Goal: Information Seeking & Learning: Learn about a topic

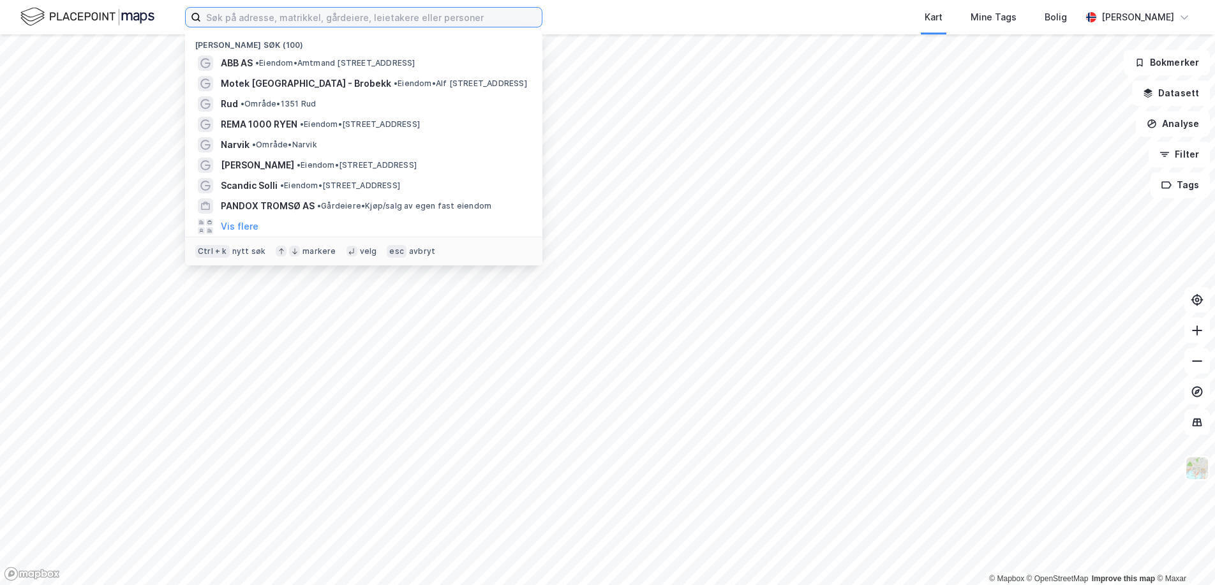
click at [351, 12] on input at bounding box center [371, 17] width 341 height 19
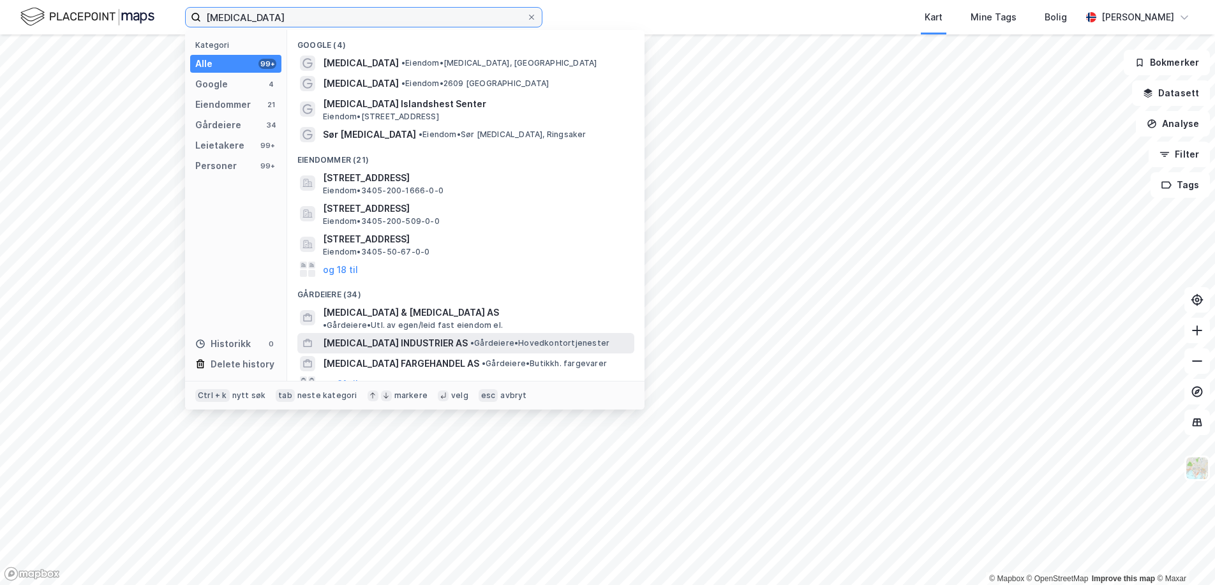
type input "mesna"
click at [470, 338] on span "• Gårdeiere • Hovedkontortjenester" at bounding box center [539, 343] width 139 height 10
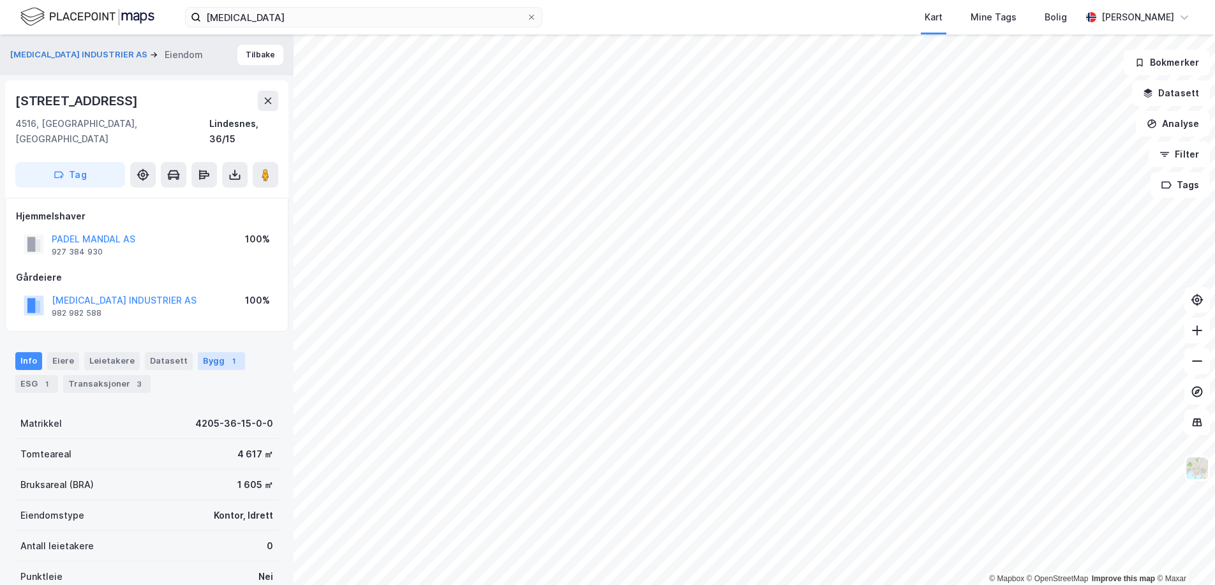
click at [198, 352] on div "Bygg 1" at bounding box center [221, 361] width 47 height 18
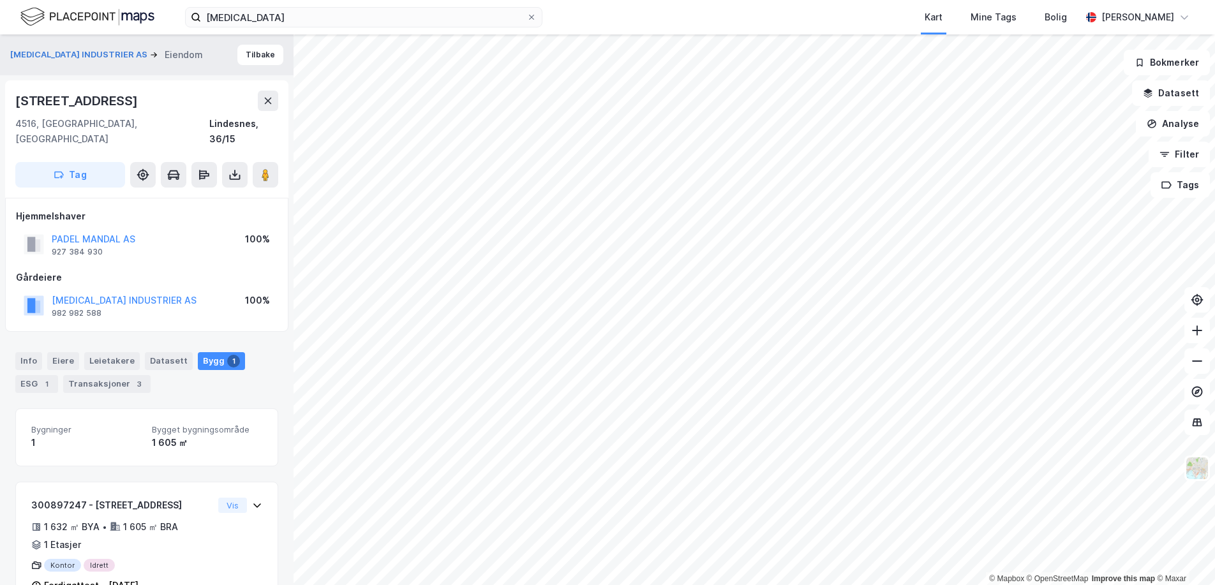
scroll to position [24, 0]
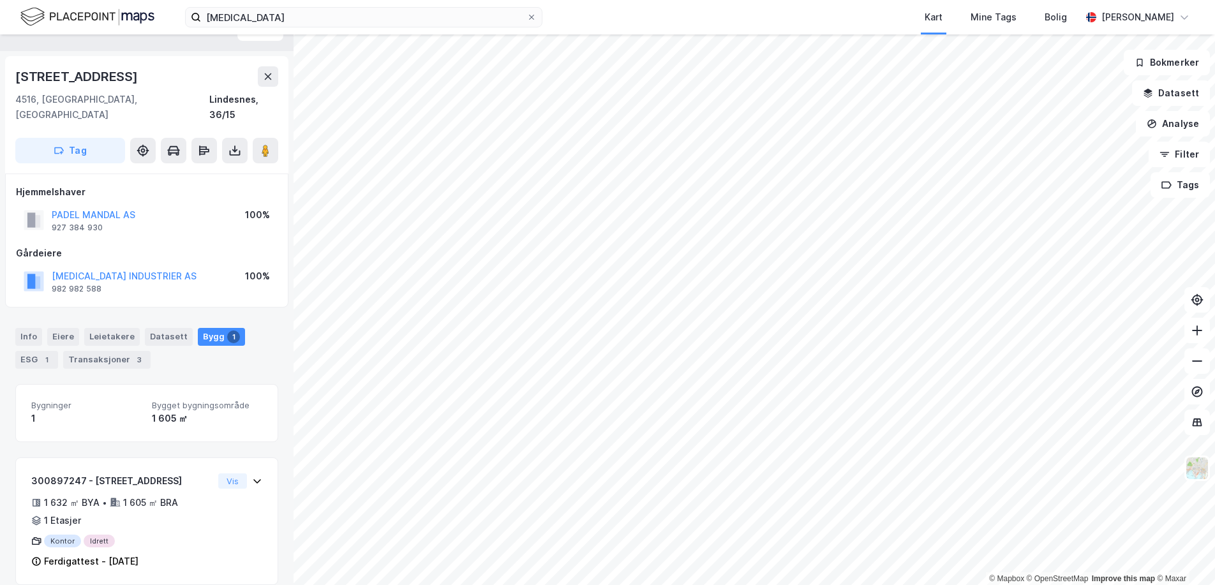
scroll to position [14, 0]
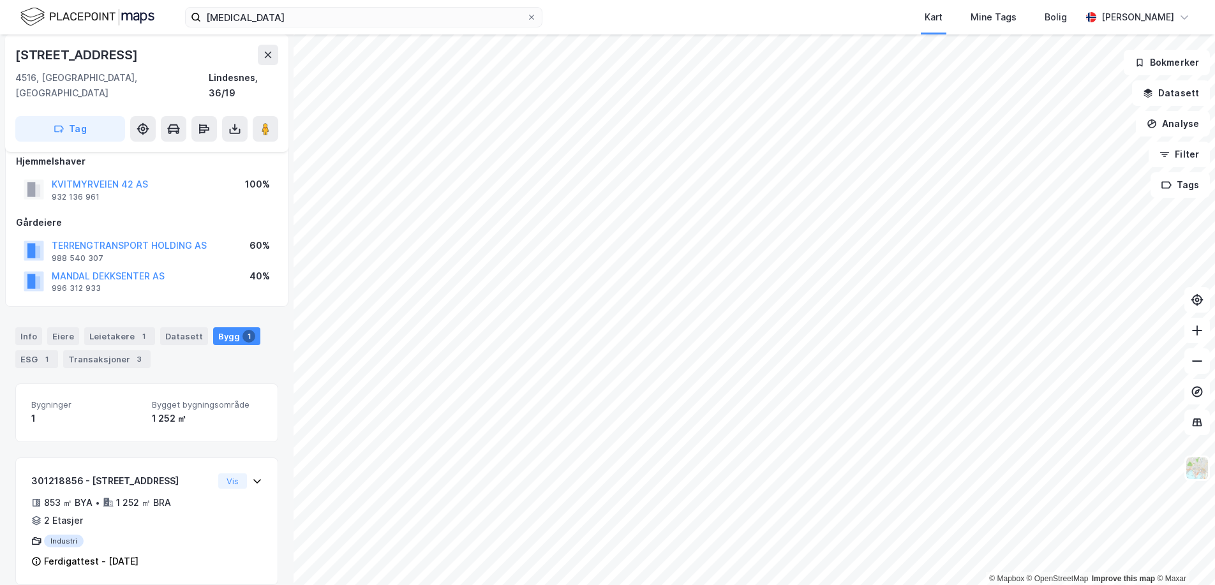
scroll to position [14, 0]
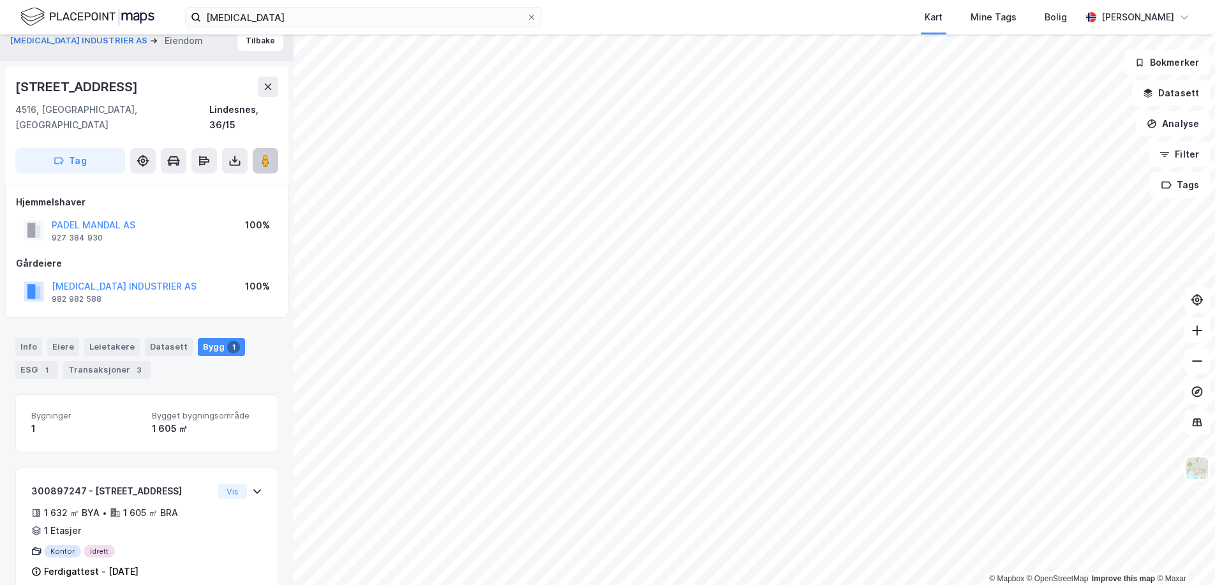
click at [267, 148] on button at bounding box center [266, 161] width 26 height 26
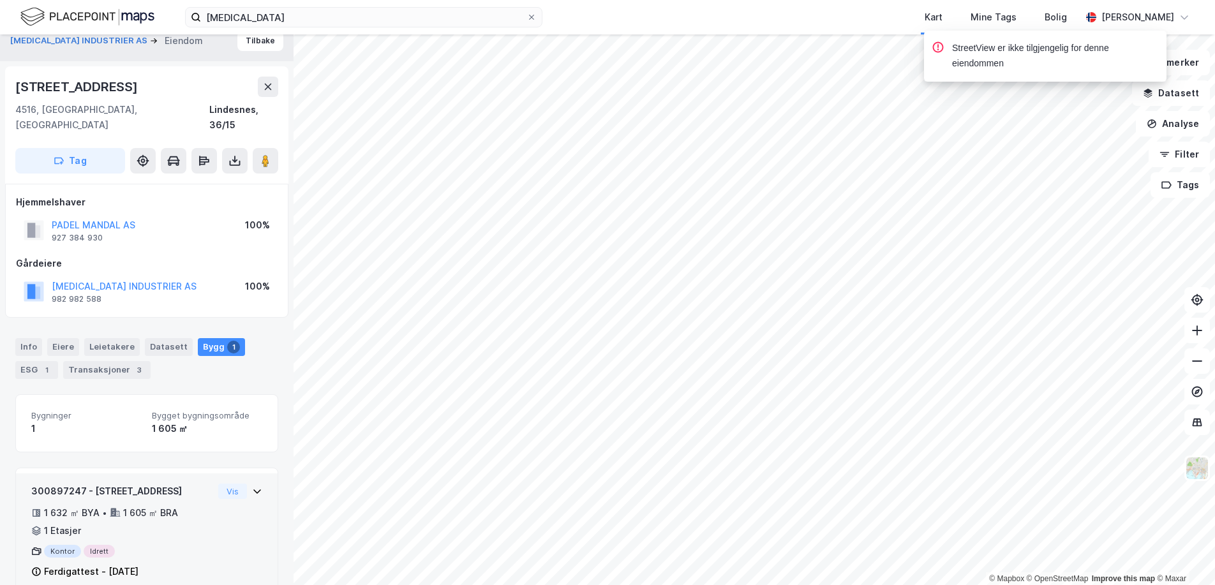
scroll to position [24, 0]
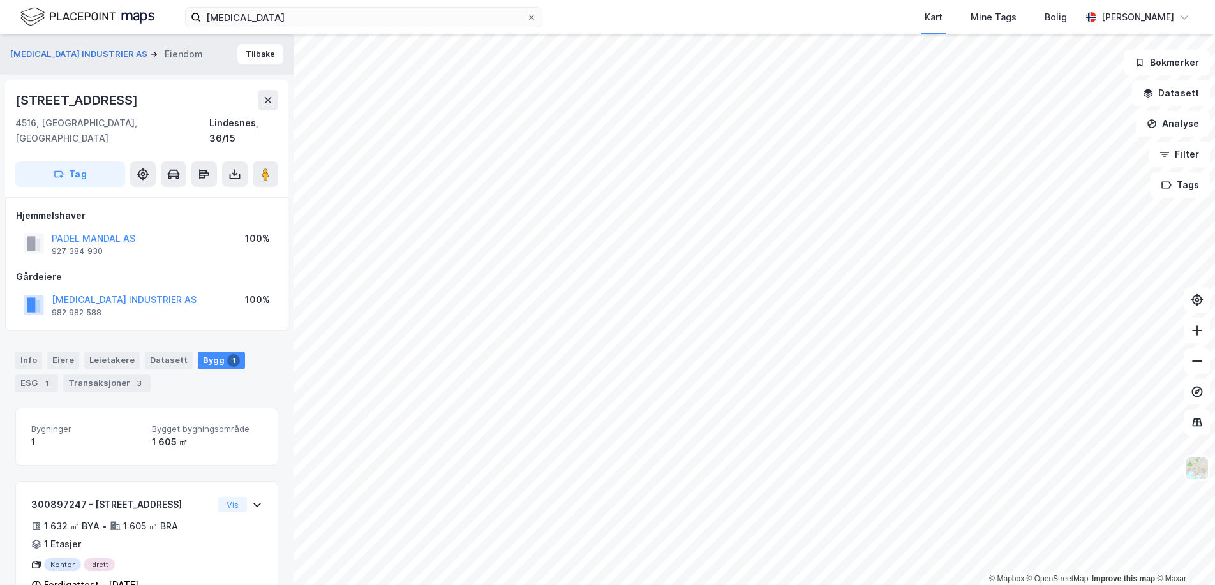
scroll to position [24, 0]
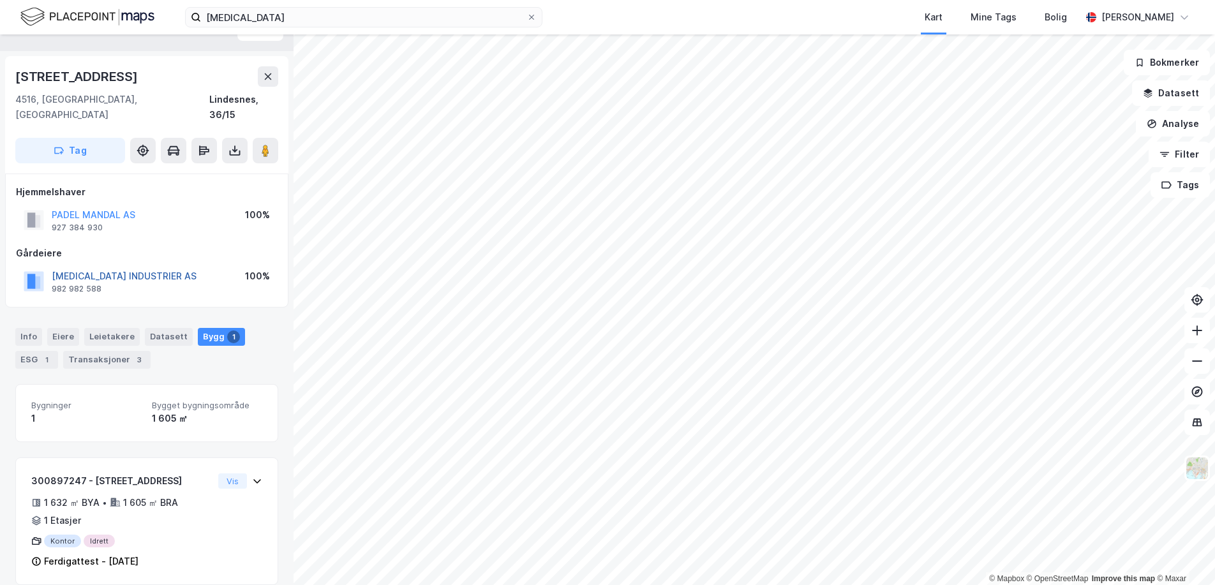
click at [0, 0] on button "MESNA INDUSTRIER AS" at bounding box center [0, 0] width 0 height 0
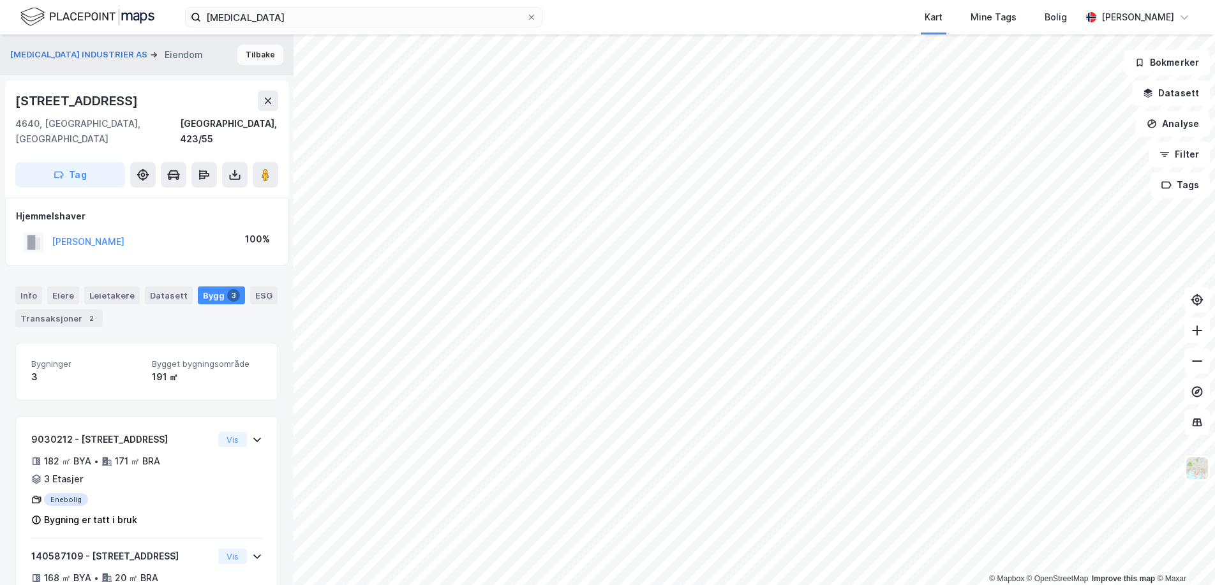
click at [251, 55] on button "Tilbake" at bounding box center [260, 55] width 46 height 20
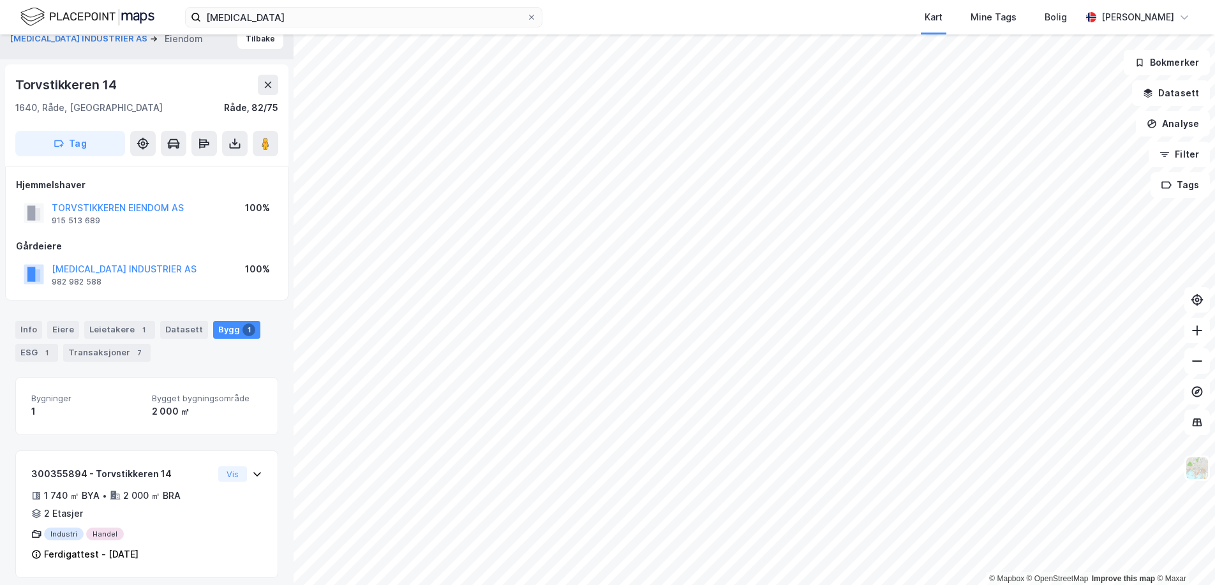
scroll to position [24, 0]
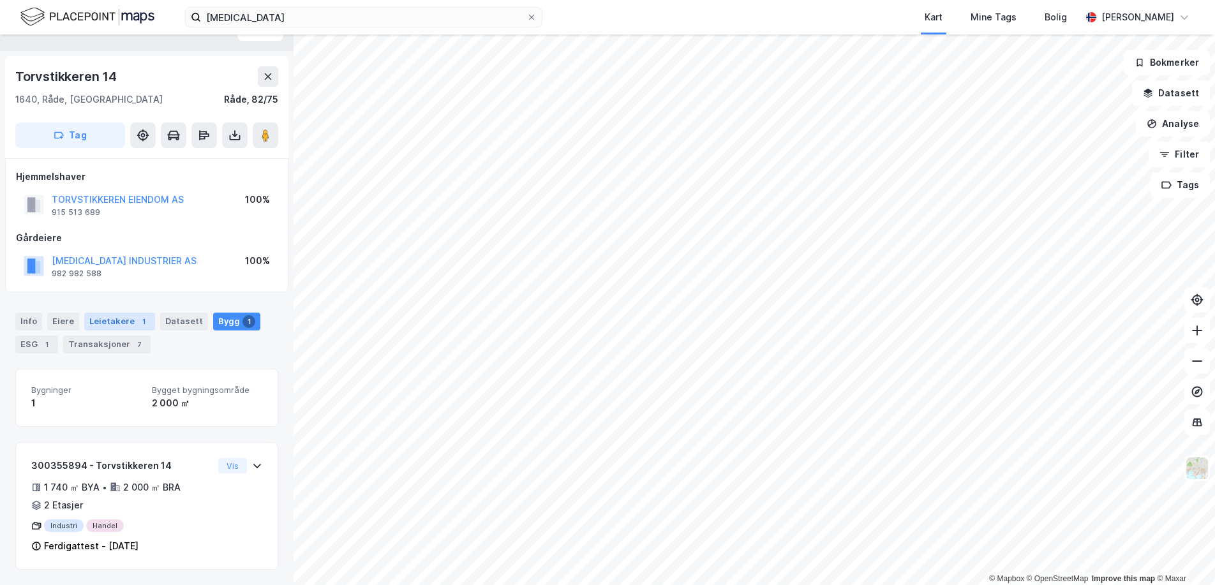
click at [121, 329] on div "Leietakere 1" at bounding box center [119, 322] width 71 height 18
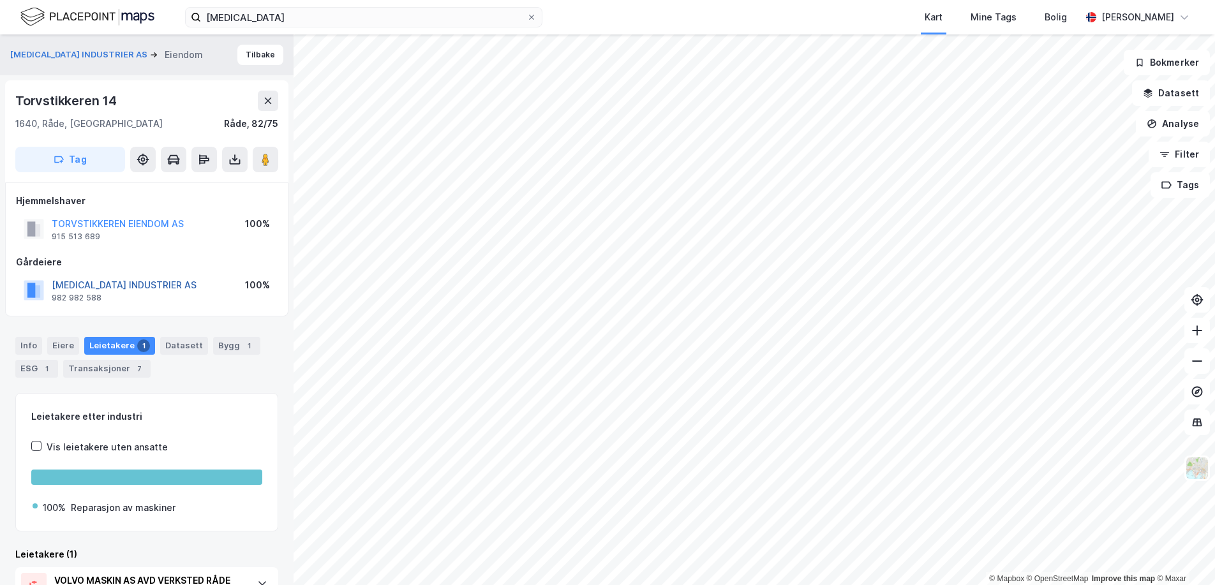
click at [0, 0] on button "MESNA INDUSTRIER AS" at bounding box center [0, 0] width 0 height 0
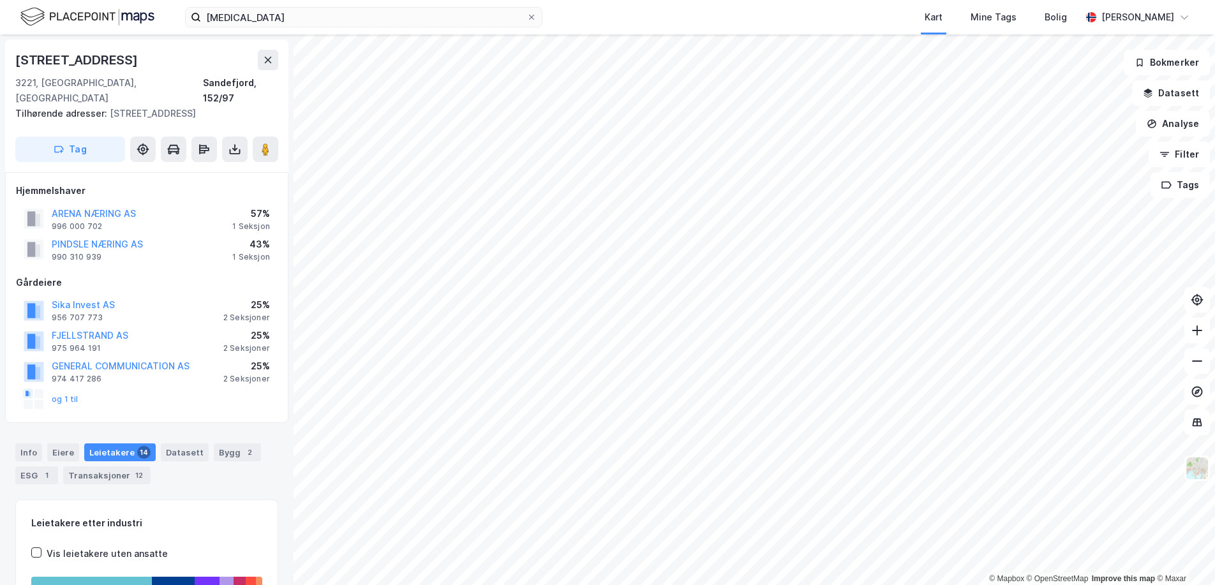
scroll to position [1, 0]
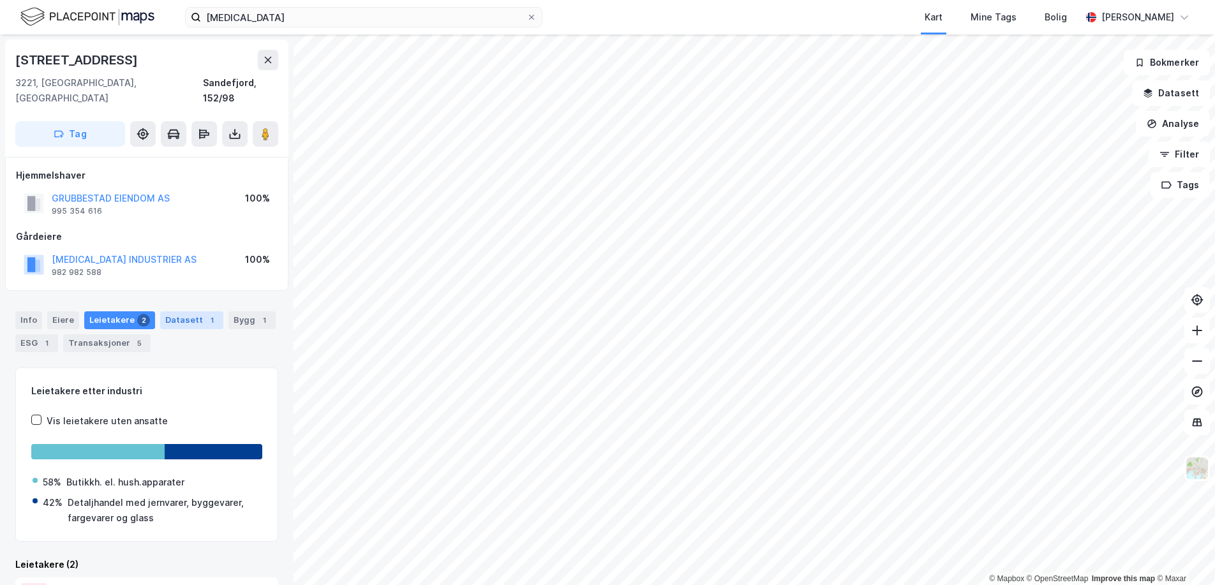
click at [186, 311] on div "Datasett 1" at bounding box center [191, 320] width 63 height 18
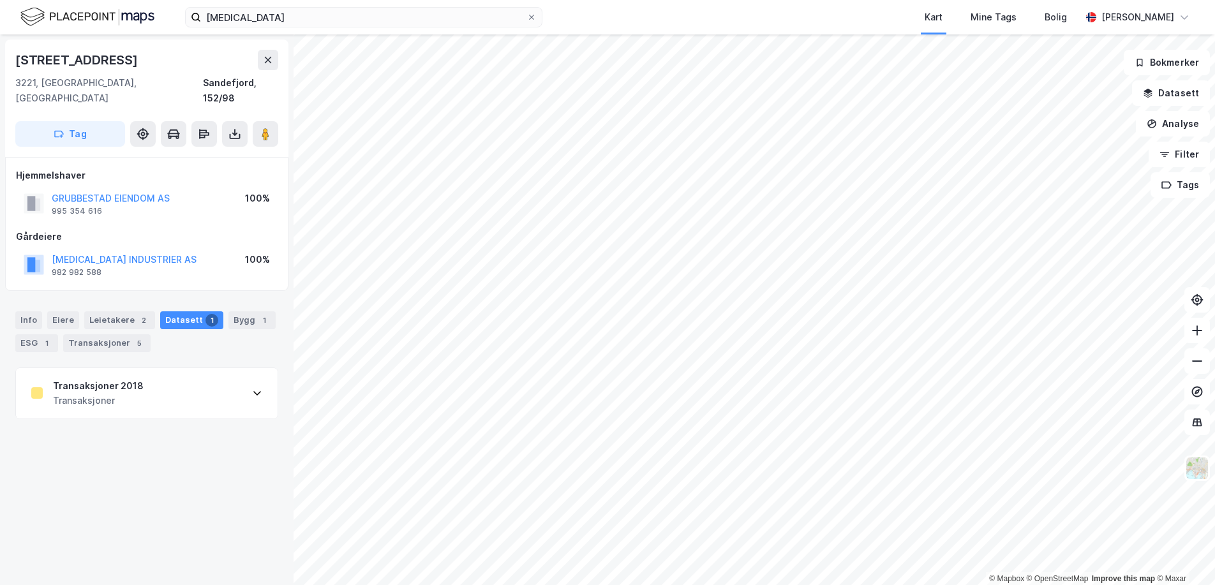
click at [165, 383] on div "Transaksjoner 2018 Transaksjoner" at bounding box center [147, 393] width 262 height 51
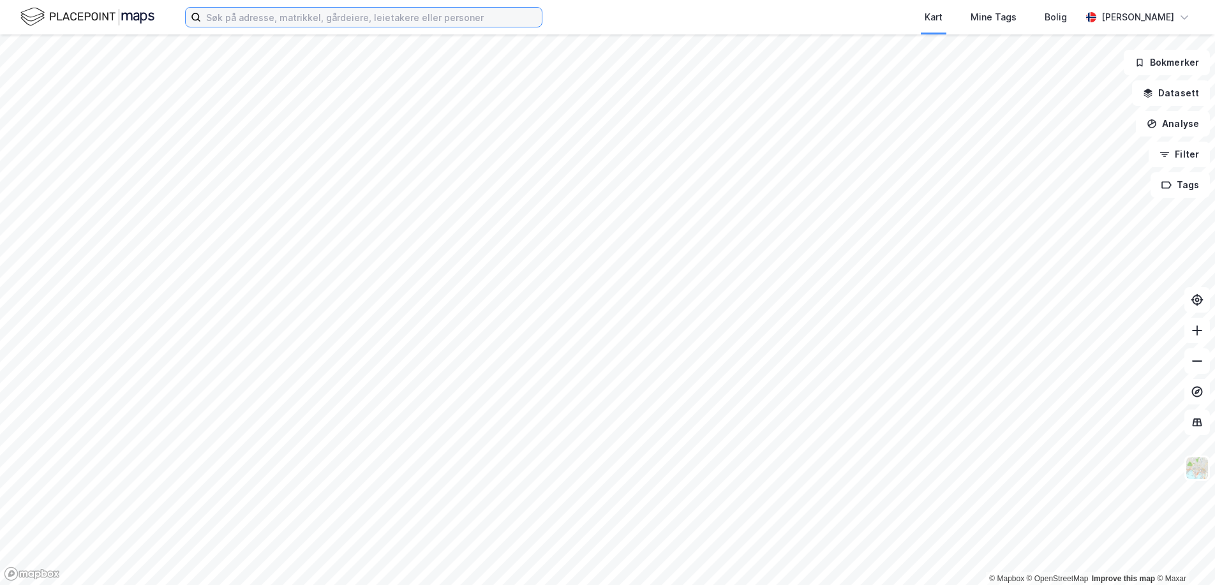
click at [428, 24] on input at bounding box center [371, 17] width 341 height 19
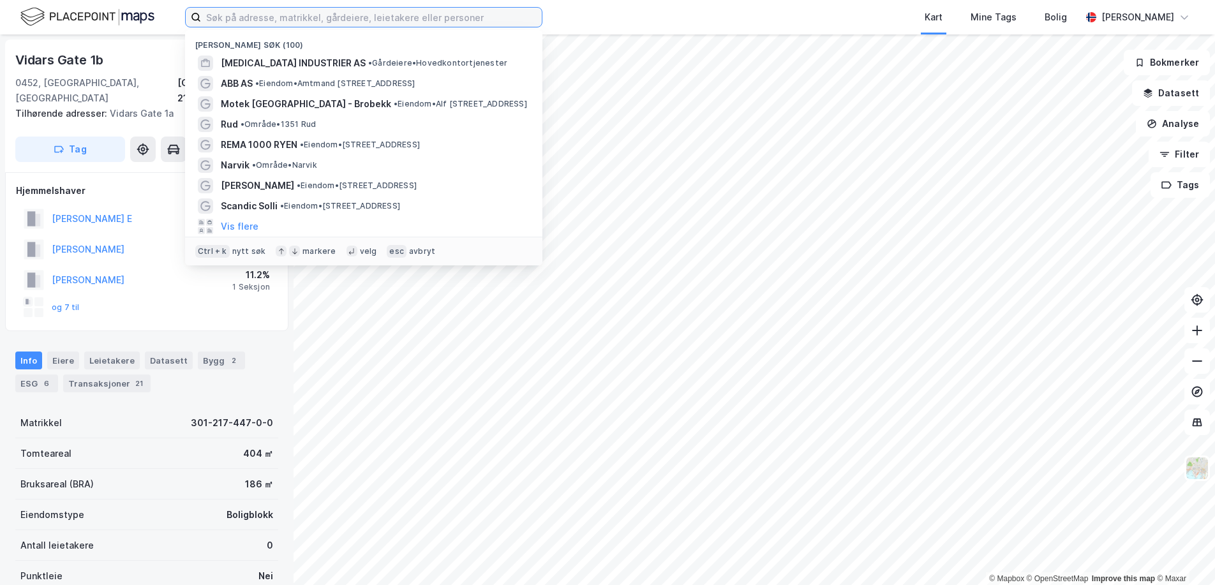
click at [373, 22] on input at bounding box center [371, 17] width 341 height 19
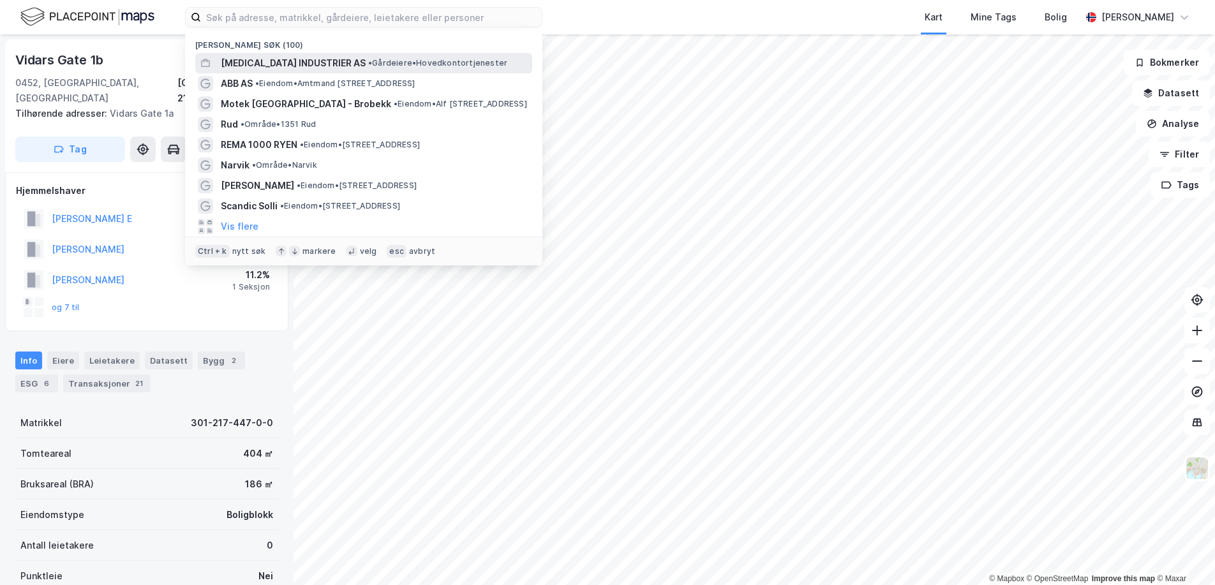
click at [402, 67] on span "• Gårdeiere • Hovedkontortjenester" at bounding box center [437, 63] width 139 height 10
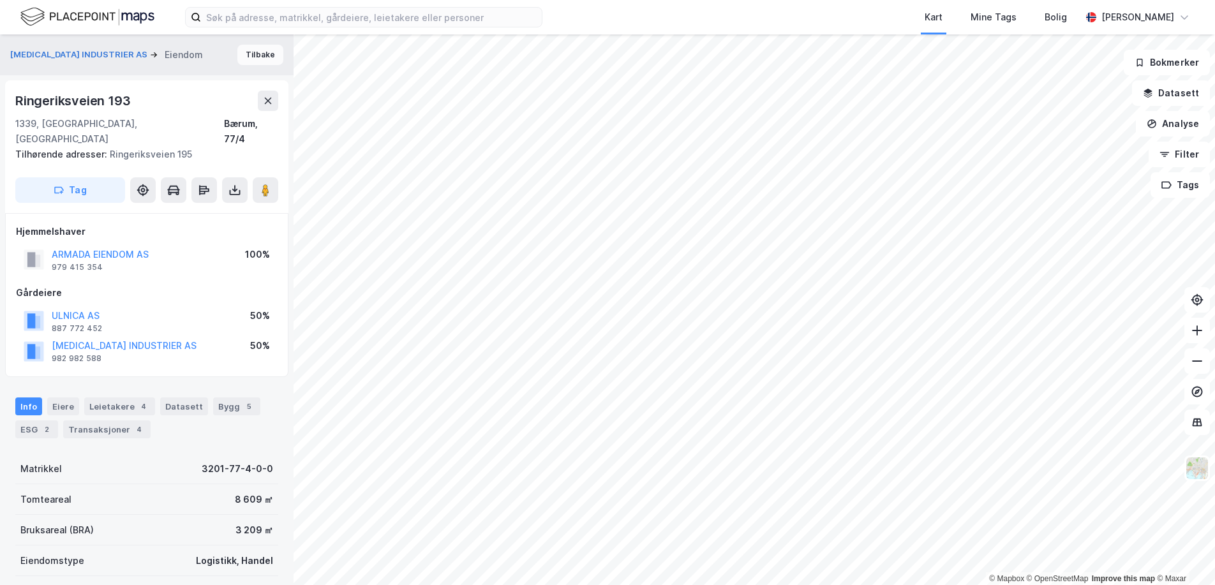
click at [244, 59] on button "Tilbake" at bounding box center [260, 55] width 46 height 20
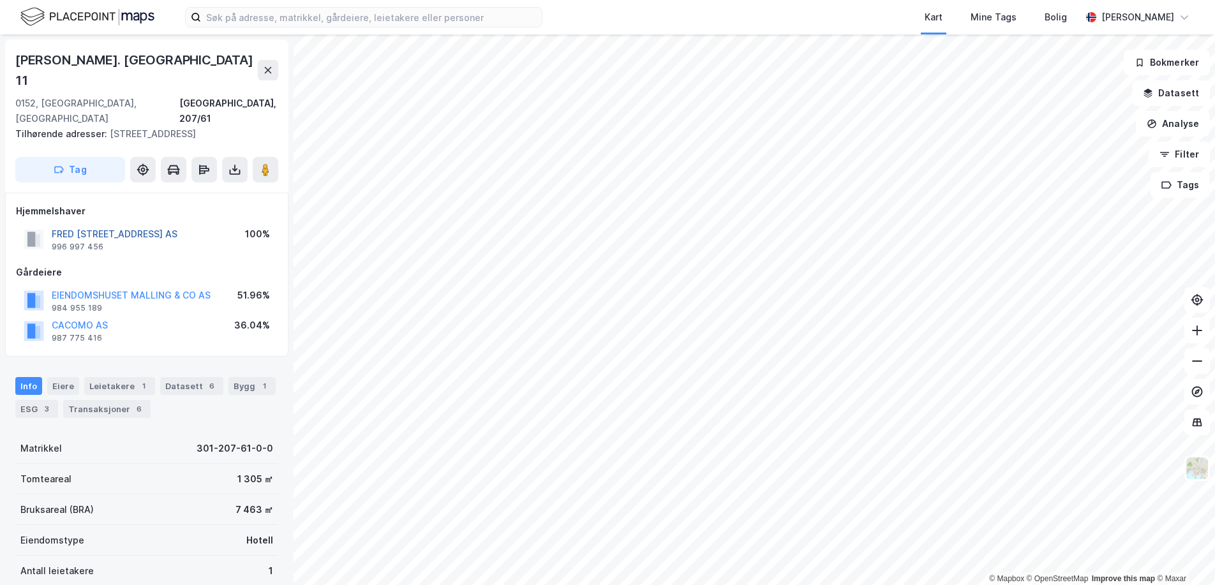
click at [0, 0] on button "FRED OLSENS GATE 11 AS" at bounding box center [0, 0] width 0 height 0
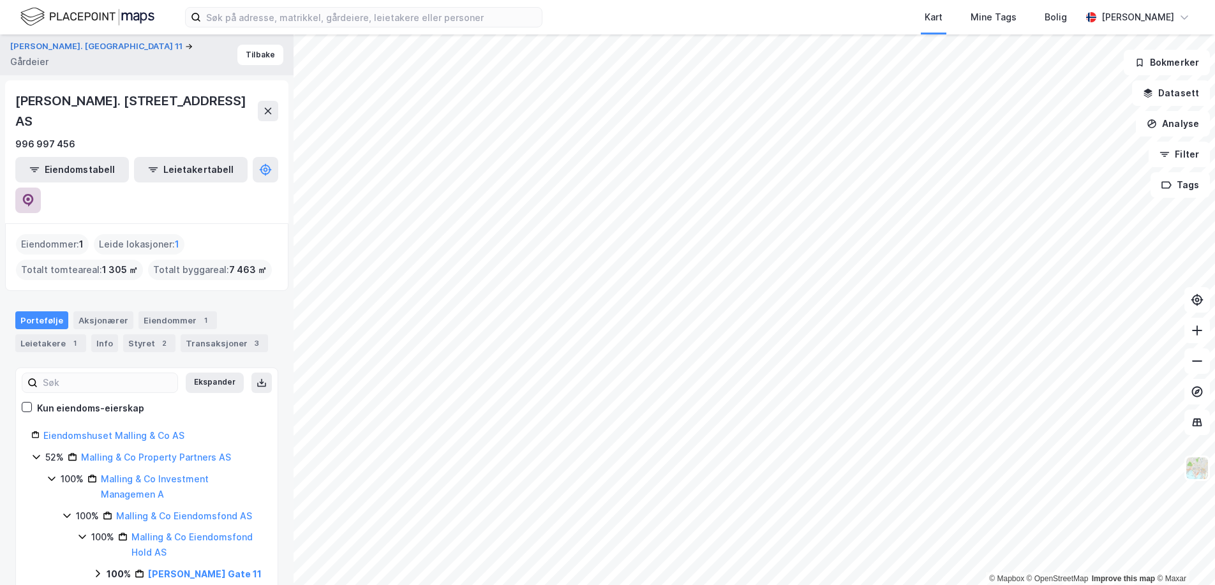
click at [34, 194] on icon at bounding box center [28, 200] width 13 height 13
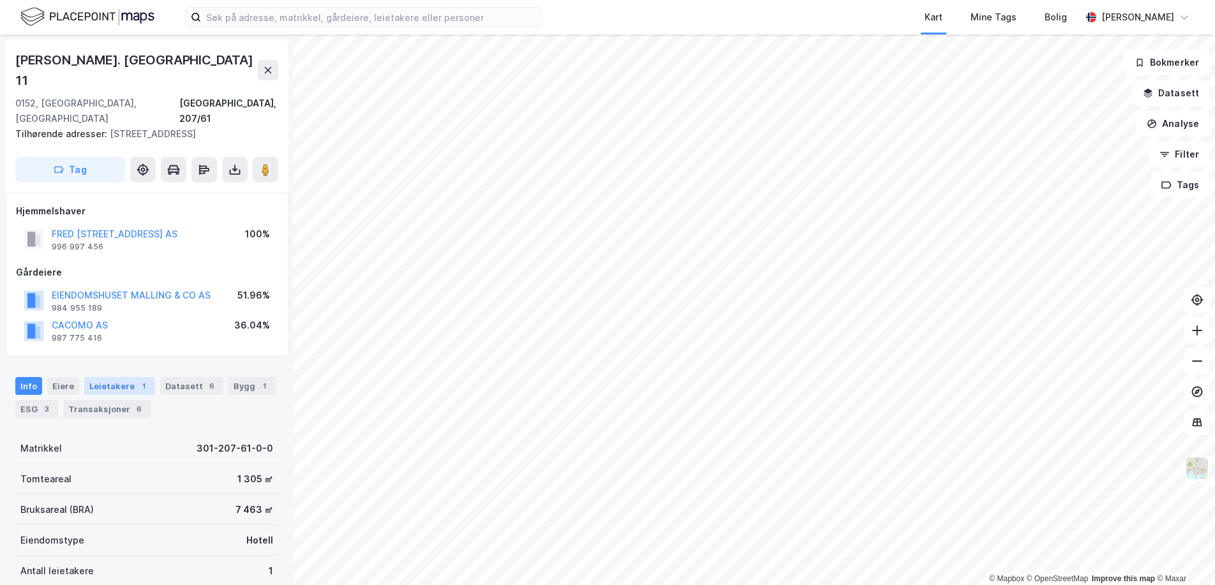
click at [144, 380] on div "1" at bounding box center [143, 386] width 13 height 13
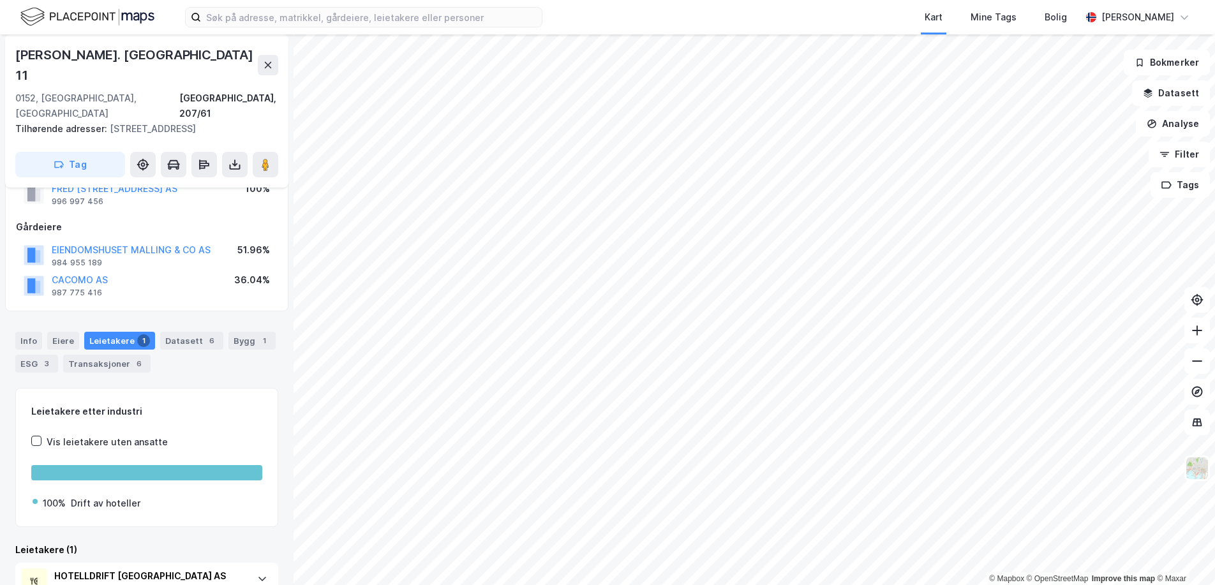
scroll to position [71, 0]
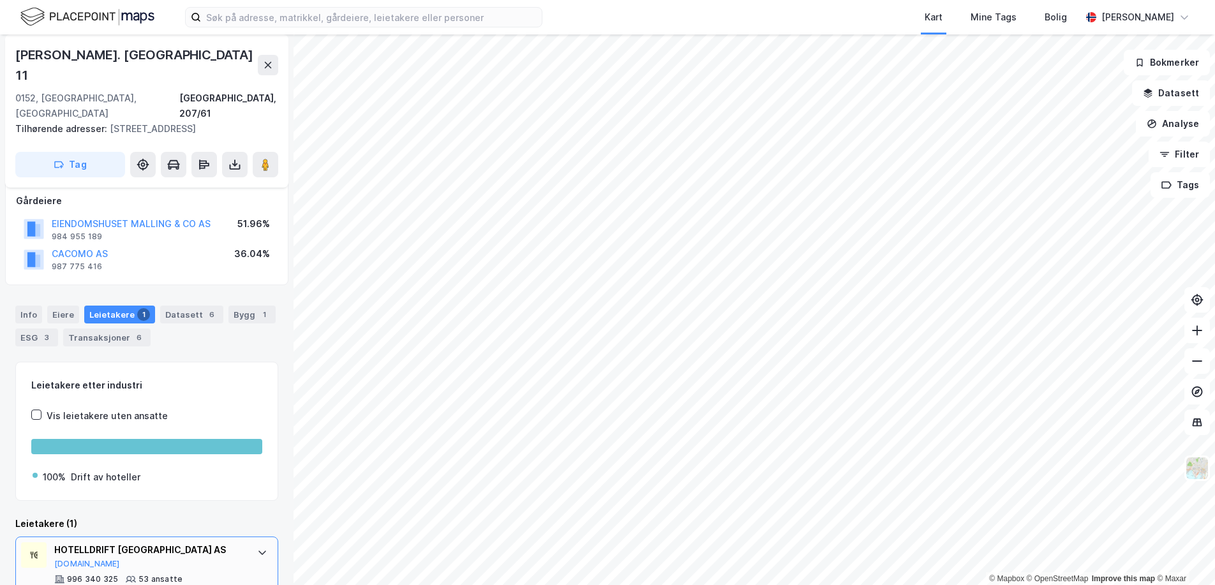
click at [175, 574] on div "996 340 325 53 ansatte Drift av hoteller" at bounding box center [149, 587] width 190 height 26
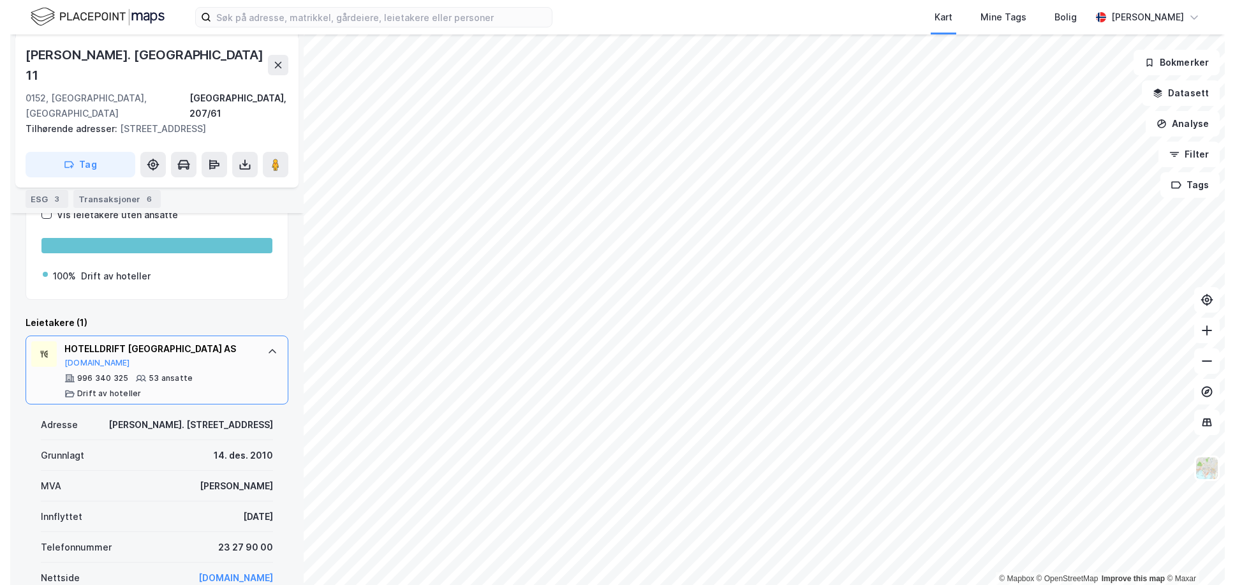
scroll to position [0, 0]
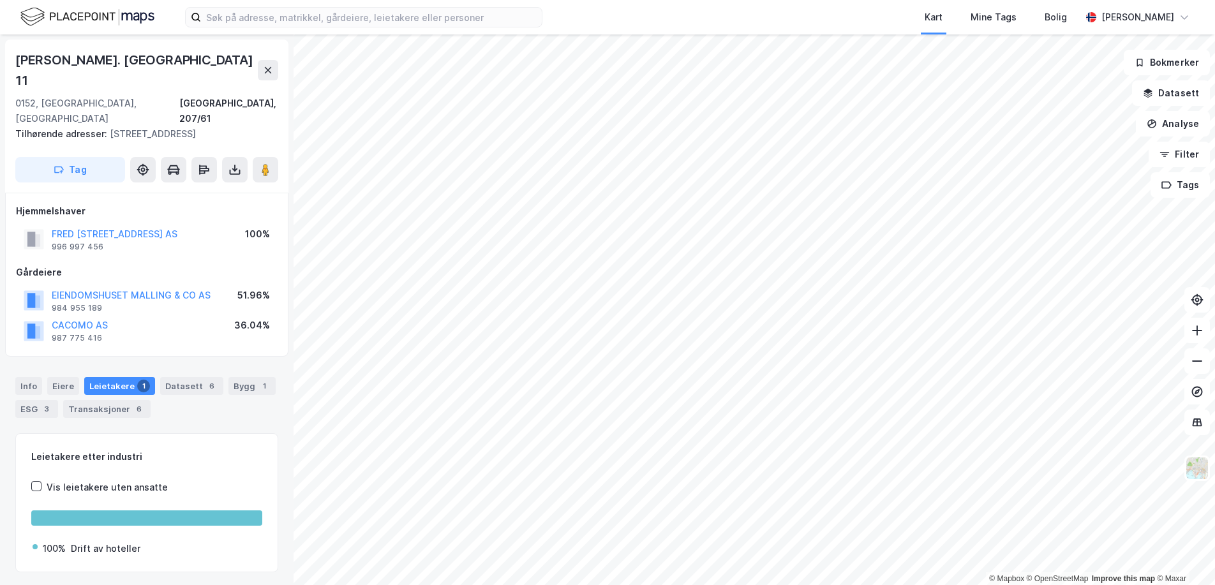
click at [93, 53] on div "Fred. Olsens Gate 11" at bounding box center [136, 70] width 242 height 41
